Goal: Task Accomplishment & Management: Complete application form

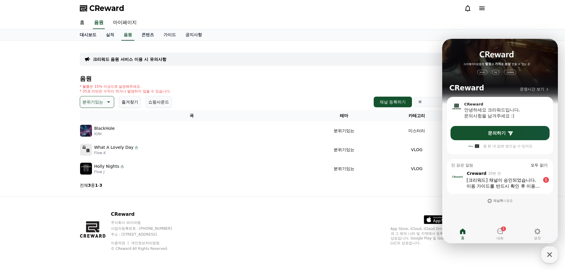
click at [85, 34] on link "대시보드" at bounding box center [88, 34] width 26 height 11
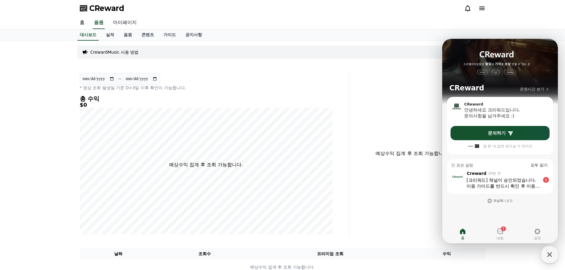
click at [120, 23] on link "마이페이지" at bounding box center [124, 23] width 33 height 12
select select "**********"
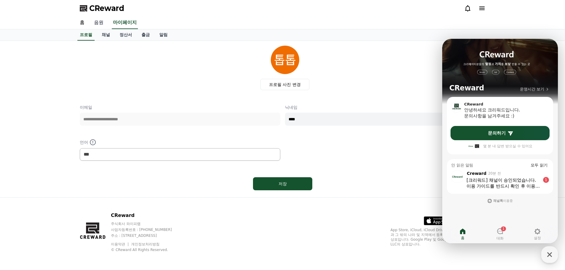
click at [102, 24] on link "음원" at bounding box center [98, 23] width 19 height 12
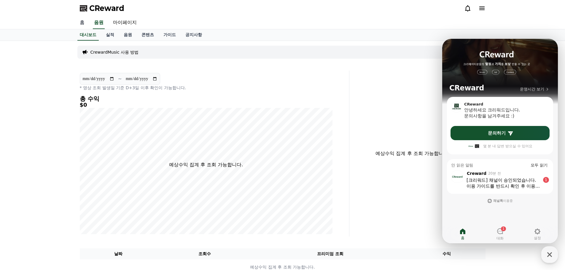
click at [82, 24] on link "홈" at bounding box center [82, 23] width 14 height 12
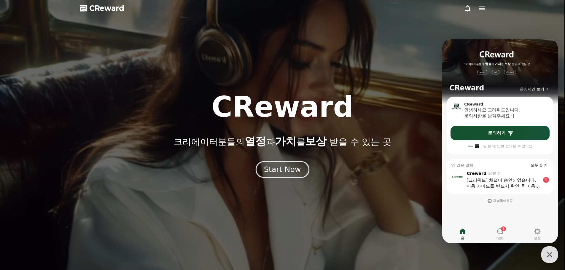
click at [278, 174] on div "Start Now" at bounding box center [282, 170] width 37 height 10
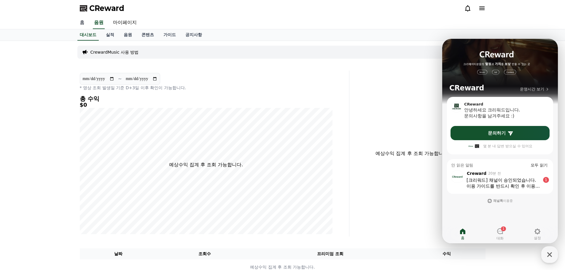
click at [80, 25] on link "홈" at bounding box center [82, 23] width 14 height 12
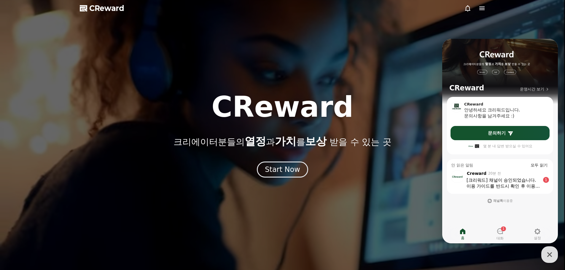
click at [105, 10] on span "CReward" at bounding box center [106, 8] width 35 height 9
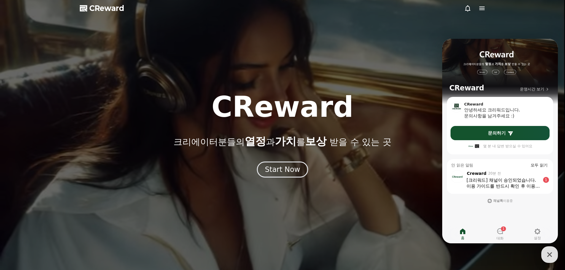
click at [485, 7] on icon at bounding box center [482, 8] width 7 height 7
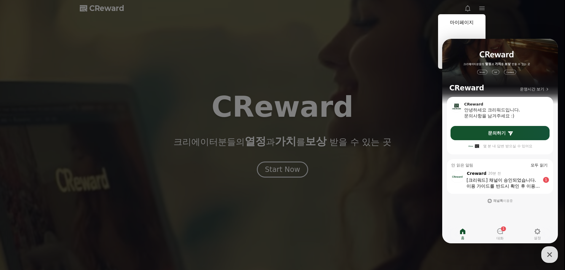
click at [463, 236] on span "홈" at bounding box center [463, 238] width 4 height 5
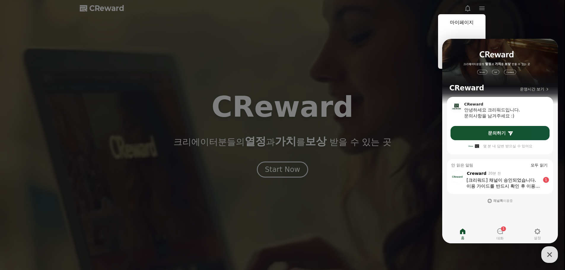
click at [463, 233] on icon at bounding box center [462, 231] width 7 height 7
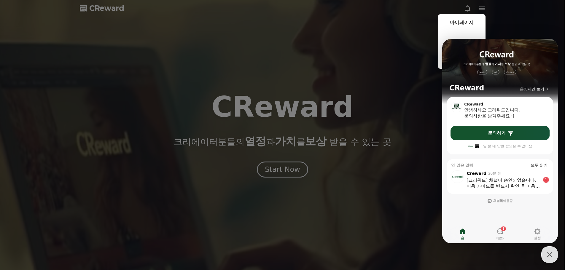
click at [552, 258] on icon "button" at bounding box center [549, 254] width 11 height 11
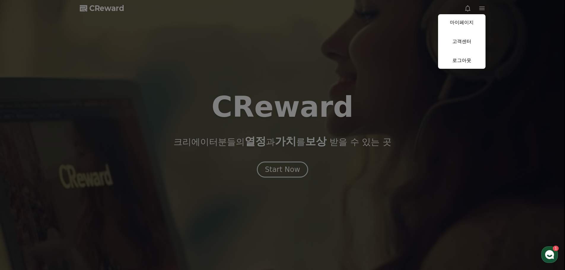
click at [481, 7] on button "close" at bounding box center [282, 135] width 565 height 270
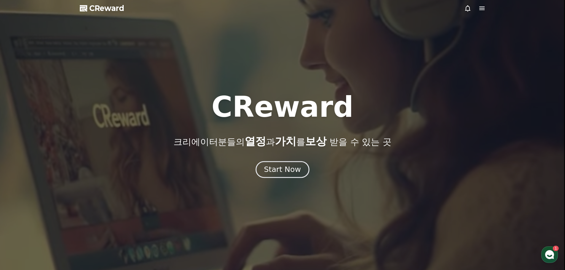
click at [281, 170] on div "Start Now" at bounding box center [282, 170] width 37 height 10
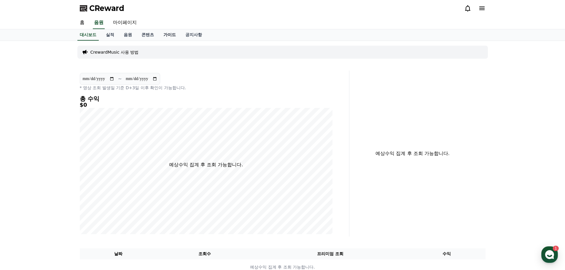
click at [170, 34] on link "가이드" at bounding box center [170, 34] width 22 height 11
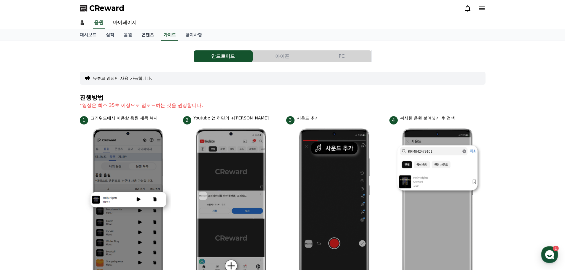
click at [152, 35] on link "콘텐츠" at bounding box center [148, 34] width 22 height 11
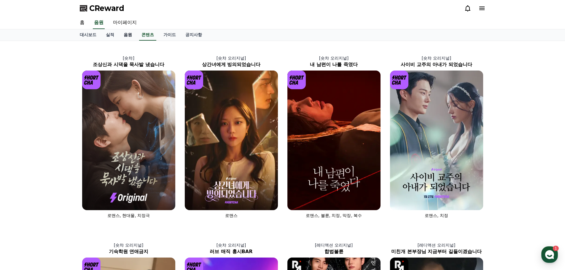
click at [126, 36] on link "음원" at bounding box center [128, 34] width 18 height 11
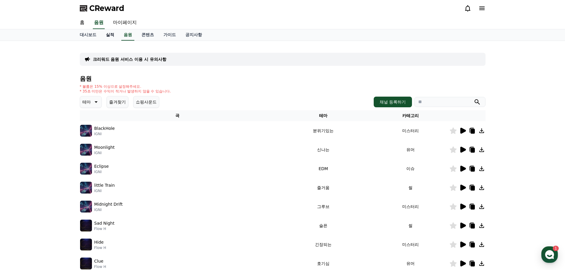
click at [107, 37] on link "실적" at bounding box center [110, 34] width 18 height 11
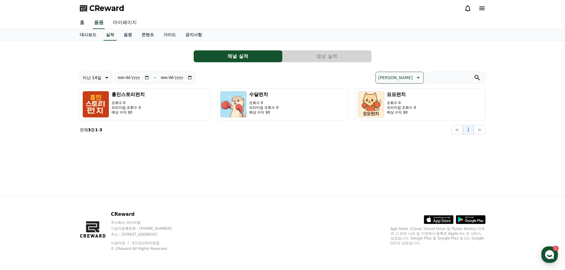
click at [132, 24] on link "마이페이지" at bounding box center [124, 23] width 33 height 12
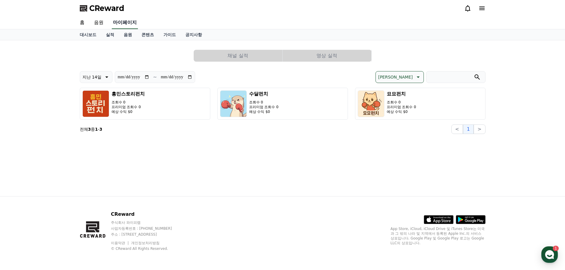
select select "**********"
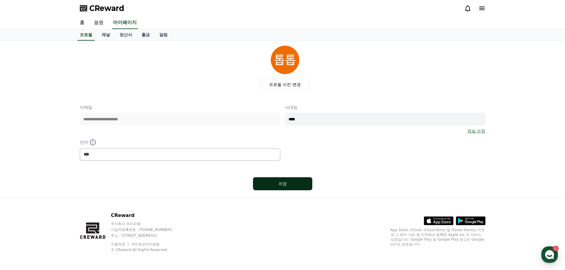
click at [280, 189] on button "저장" at bounding box center [282, 183] width 59 height 13
select select "**********"
click at [108, 35] on link "채널" at bounding box center [106, 34] width 18 height 11
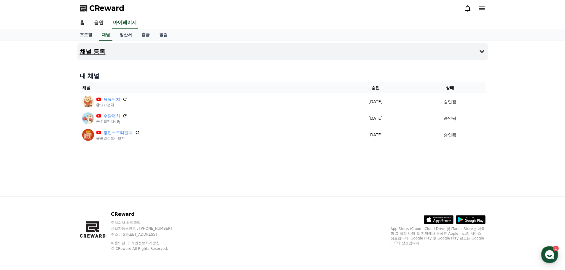
click at [352, 50] on button "채널 등록" at bounding box center [282, 51] width 411 height 17
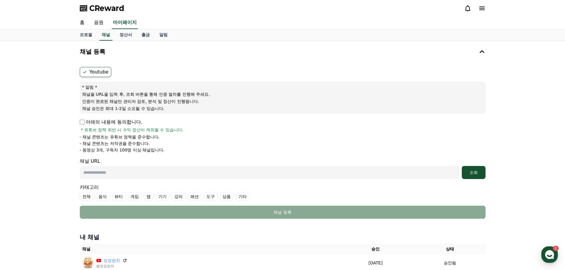
click at [101, 175] on input "text" at bounding box center [270, 172] width 380 height 13
paste input "**********"
type input "**********"
click at [479, 176] on button "조회" at bounding box center [474, 172] width 24 height 13
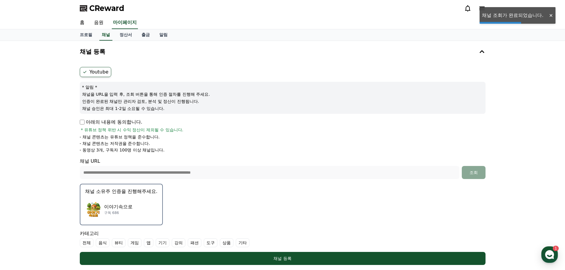
click at [130, 204] on p "이야기속으로" at bounding box center [118, 207] width 28 height 7
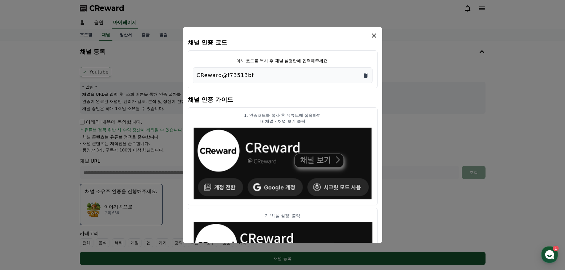
click at [367, 73] on icon "Copy to clipboard" at bounding box center [366, 75] width 6 height 6
click at [373, 35] on icon "modal" at bounding box center [374, 35] width 4 height 4
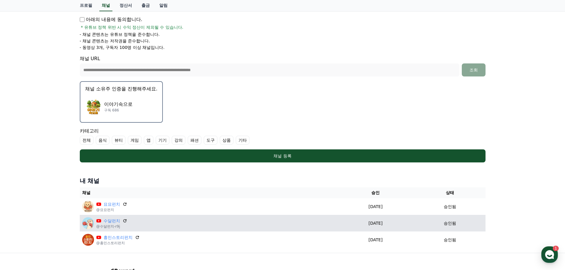
scroll to position [148, 0]
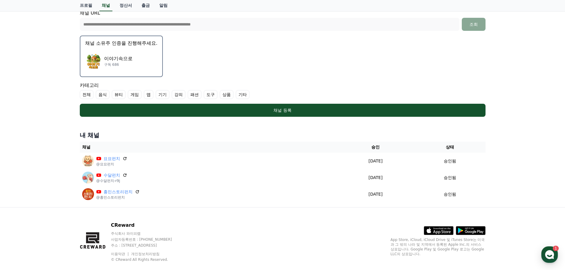
click at [244, 95] on label "기타" at bounding box center [243, 94] width 14 height 9
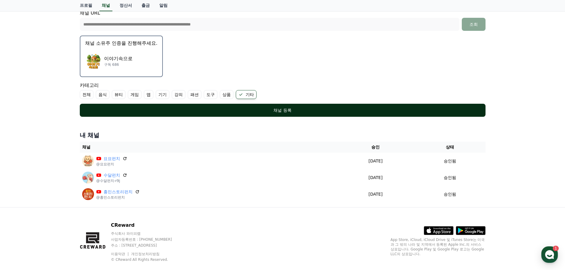
click at [262, 107] on div "채널 등록" at bounding box center [283, 110] width 382 height 6
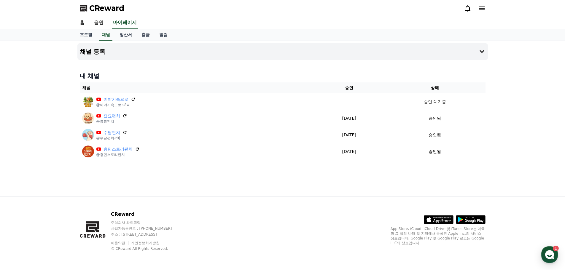
click at [539, 88] on div "채널 등록 내 채널 채널 승인 상태 이야기속으로 @이야기속으로-s8w - 승인 대기중 묘묘펀치 @묘묘펀치 2025-09-22 09-22 승인됨…" at bounding box center [282, 118] width 565 height 155
click at [199, 177] on div "채널 등록 내 채널 채널 승인 상태 이야기속으로 @이야기속으로-s8w - 승인 대기중 묘묘펀치 @묘묘펀치 2025-09-22 09-22 승인됨…" at bounding box center [282, 118] width 415 height 155
